Goal: Task Accomplishment & Management: Manage account settings

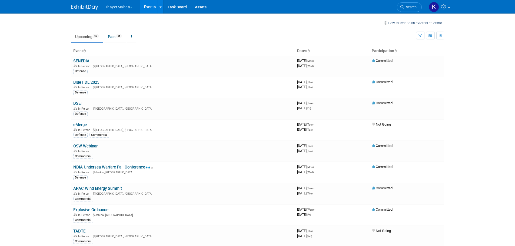
drag, startPoint x: 431, startPoint y: 9, endPoint x: 462, endPoint y: 6, distance: 31.5
click at [462, 6] on div "ThayerMahan Explore: My Workspaces 2 Go to Workspace: ThayerMahan ThayerMahan E…" at bounding box center [257, 7] width 515 height 14
click at [446, 5] on icon at bounding box center [444, 6] width 6 height 5
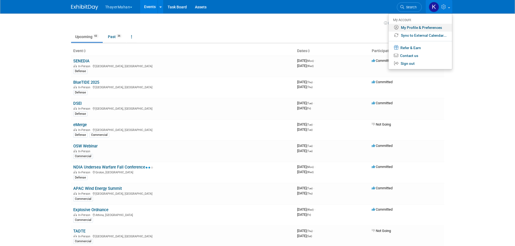
click at [418, 25] on link "My Profile & Preferences" at bounding box center [421, 28] width 64 height 8
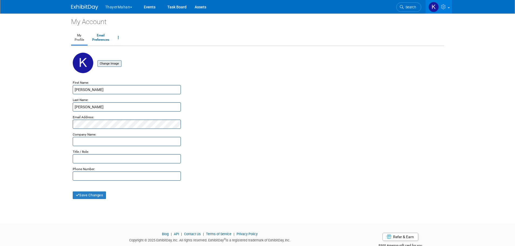
click at [113, 64] on input "file" at bounding box center [89, 64] width 64 height 6
click at [109, 65] on input "file" at bounding box center [89, 64] width 64 height 6
click at [104, 194] on button "Save Changes" at bounding box center [90, 196] width 34 height 8
